Goal: Task Accomplishment & Management: Use online tool/utility

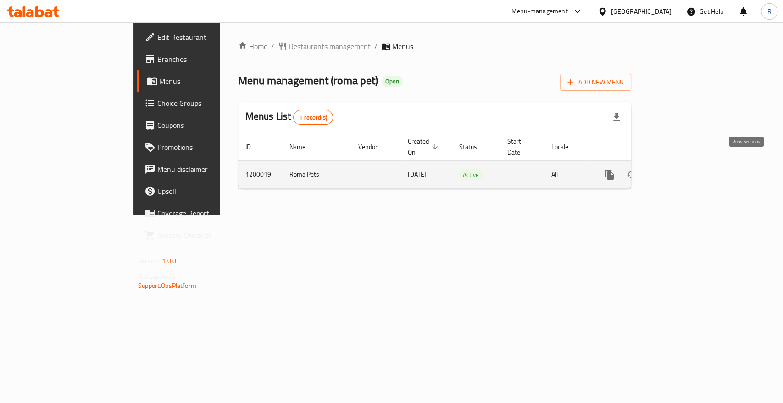
click at [681, 169] on icon "enhanced table" at bounding box center [675, 174] width 11 height 11
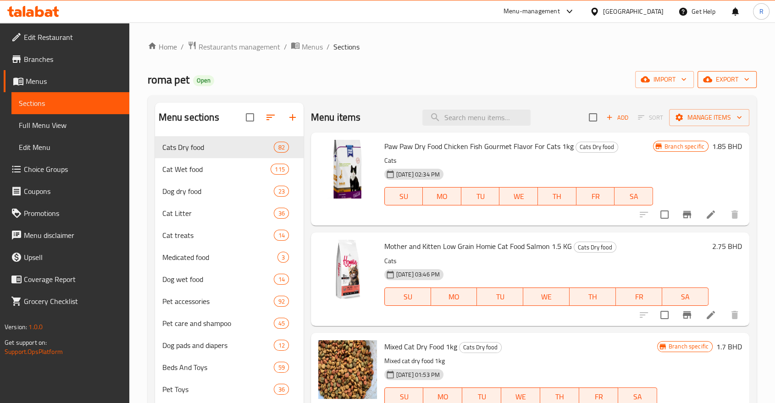
click at [734, 74] on span "export" at bounding box center [727, 79] width 44 height 11
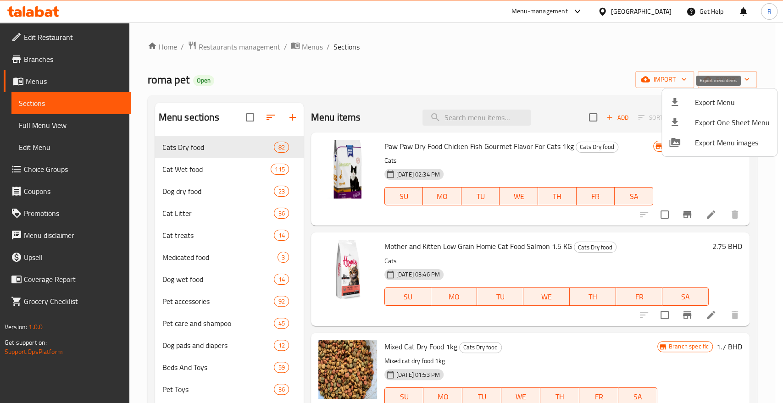
click at [711, 98] on span "Export Menu" at bounding box center [732, 102] width 75 height 11
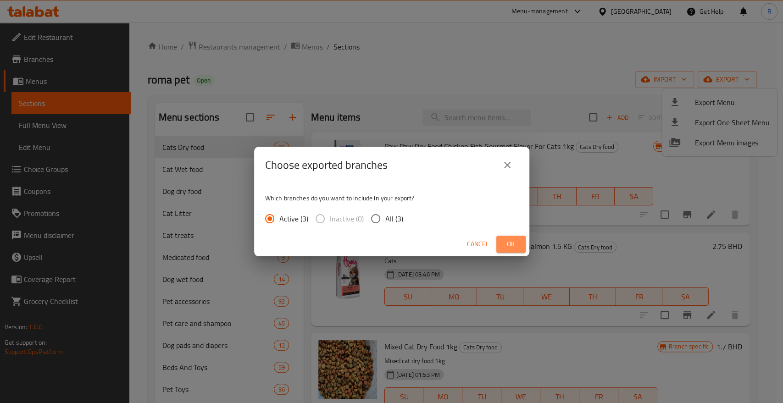
click at [513, 240] on span "Ok" at bounding box center [511, 244] width 15 height 11
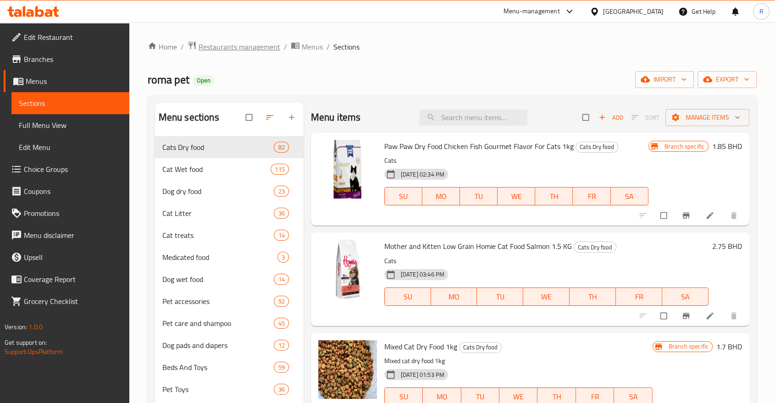
click at [219, 43] on span "Restaurants management" at bounding box center [240, 46] width 82 height 11
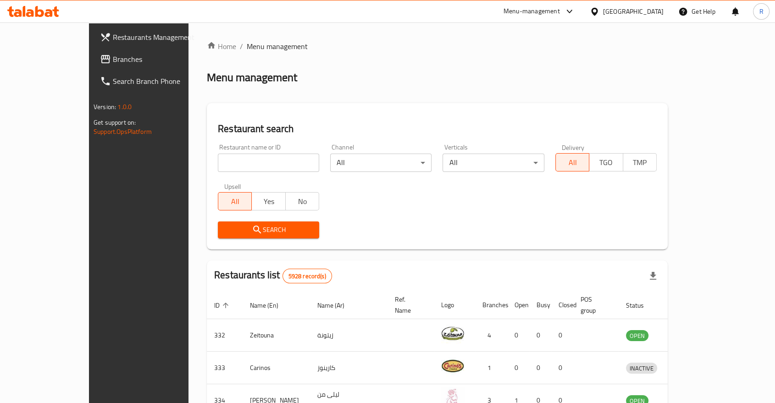
click at [246, 168] on input "search" at bounding box center [268, 163] width 101 height 18
click at [207, 164] on div at bounding box center [387, 201] width 775 height 403
click at [218, 164] on input "search" at bounding box center [268, 163] width 101 height 18
type input "blissful"
click button "Search" at bounding box center [268, 230] width 101 height 17
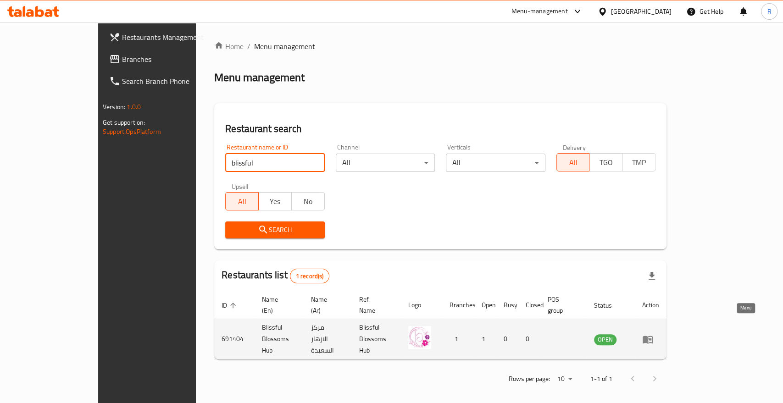
click at [651, 338] on icon "enhanced table" at bounding box center [649, 340] width 3 height 4
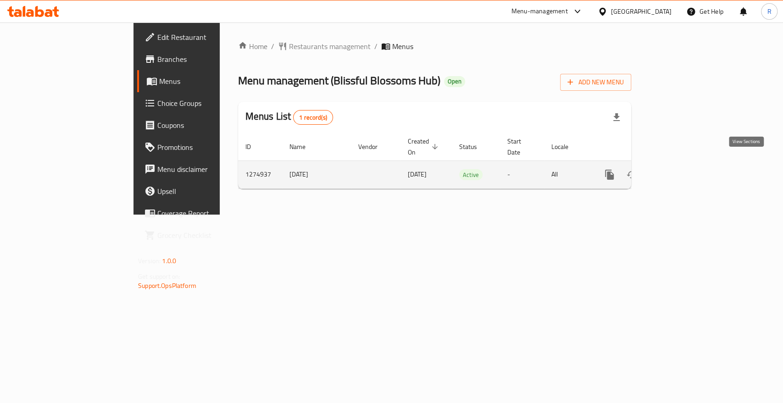
click at [681, 169] on icon "enhanced table" at bounding box center [675, 174] width 11 height 11
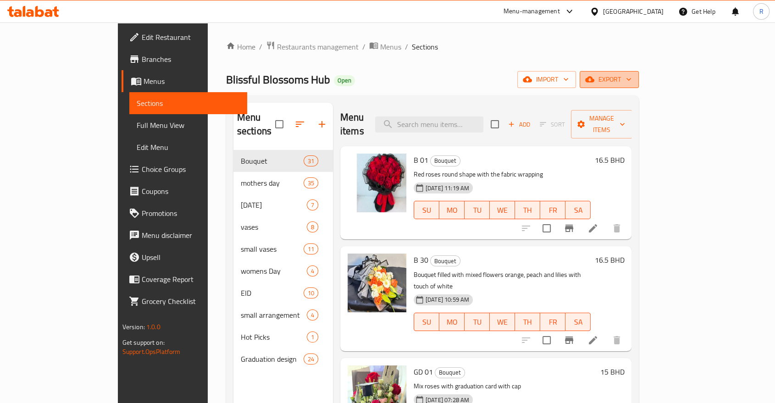
click at [633, 78] on icon "button" at bounding box center [628, 79] width 9 height 9
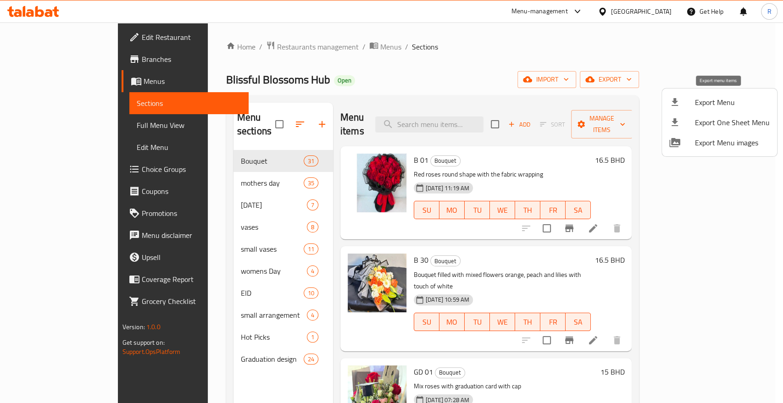
click at [732, 106] on span "Export Menu" at bounding box center [732, 102] width 75 height 11
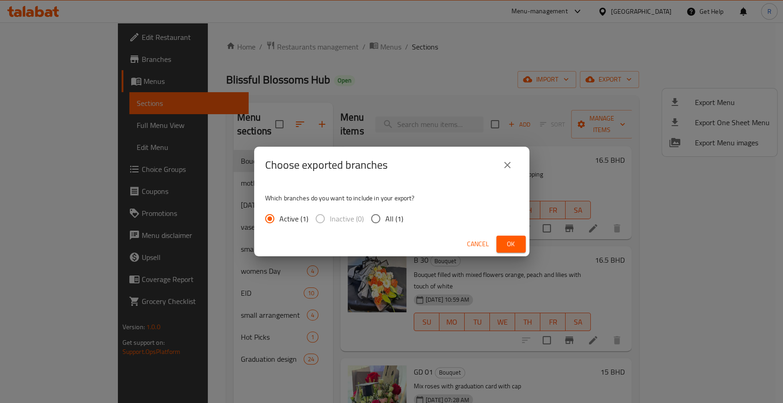
click at [516, 250] on button "Ok" at bounding box center [510, 244] width 29 height 17
